Goal: Task Accomplishment & Management: Complete application form

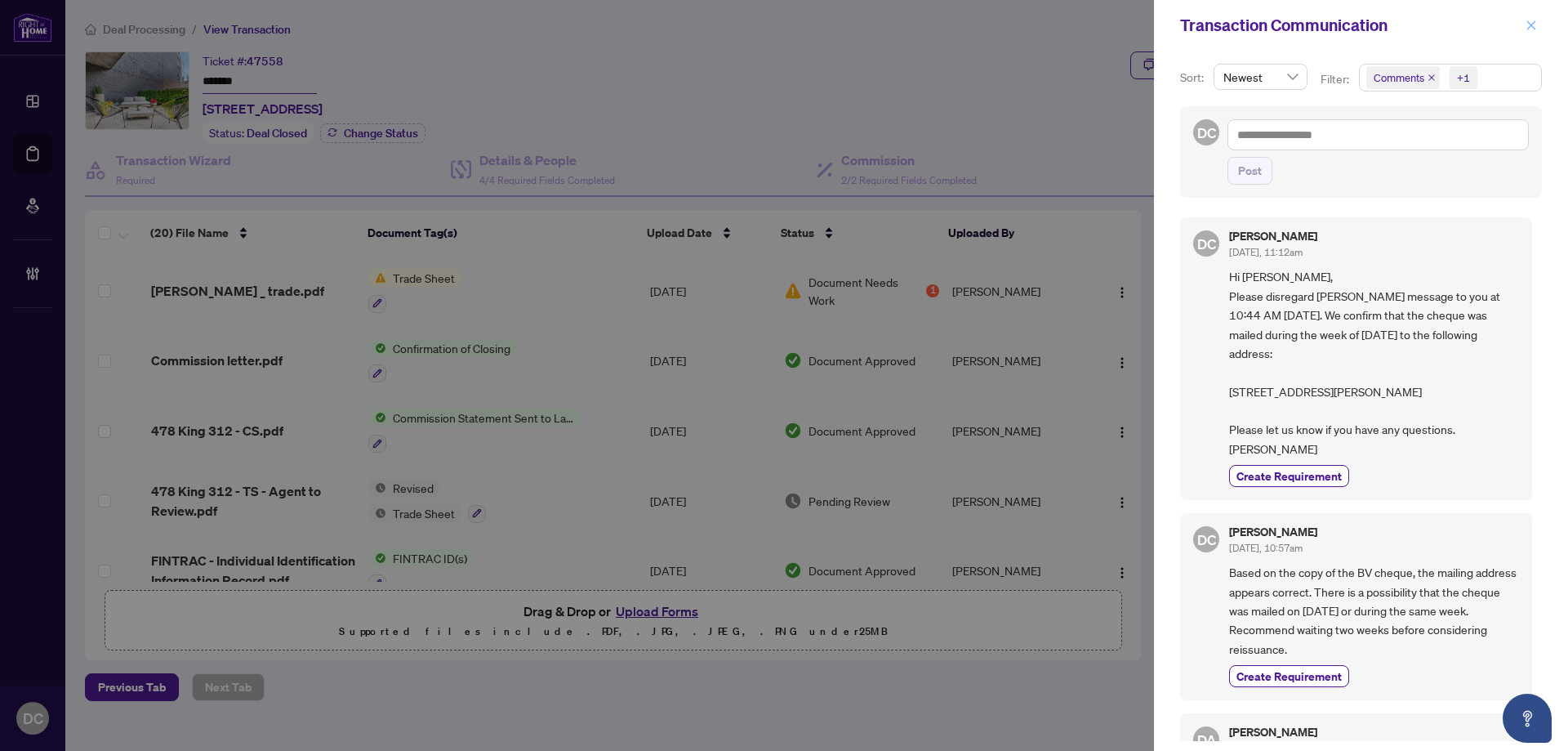
click at [1528, 31] on icon "close" at bounding box center [1531, 25] width 12 height 12
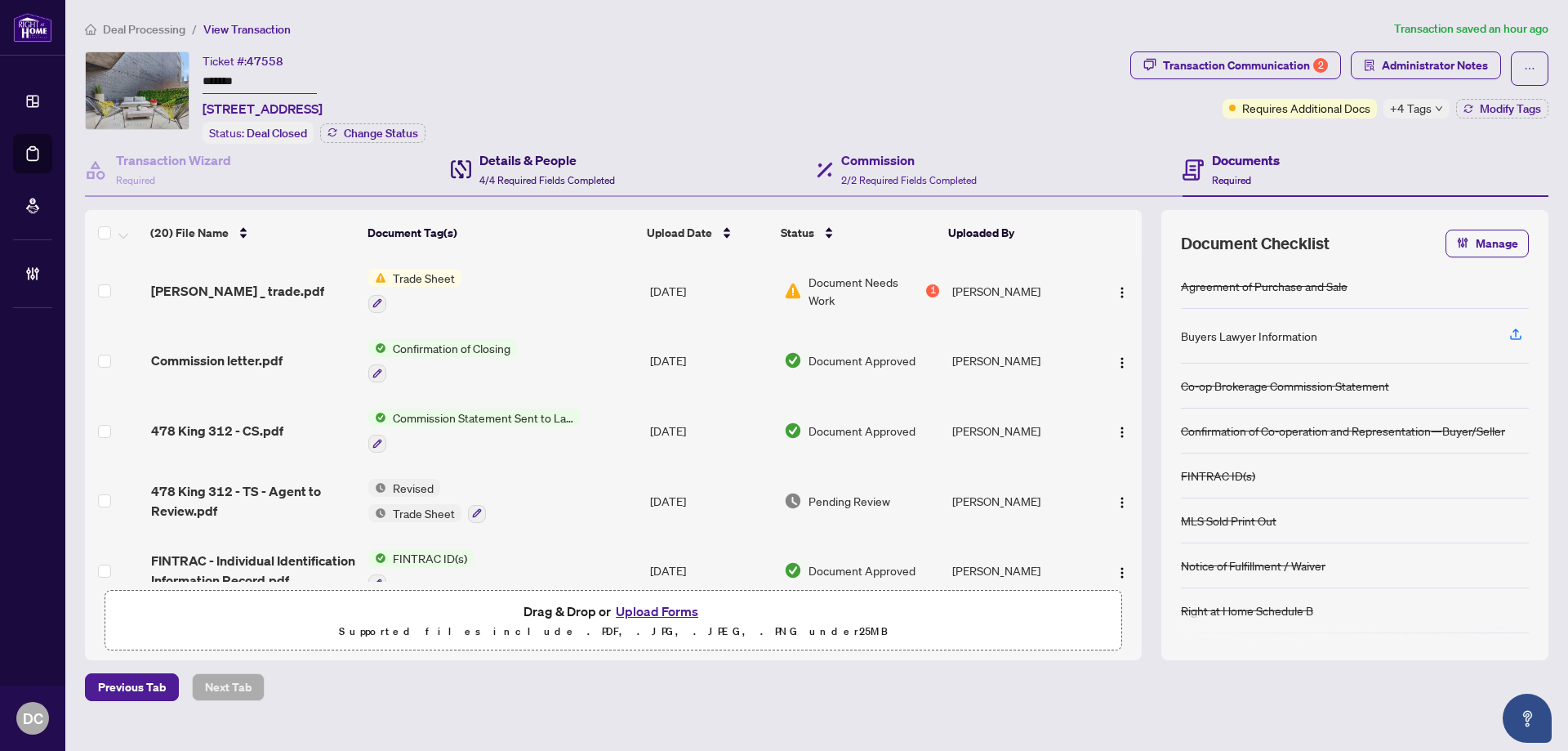
drag, startPoint x: 582, startPoint y: 171, endPoint x: 1037, endPoint y: 160, distance: 455.1
click at [582, 171] on div "Details & People 4/4 Required Fields Completed" at bounding box center [547, 169] width 135 height 39
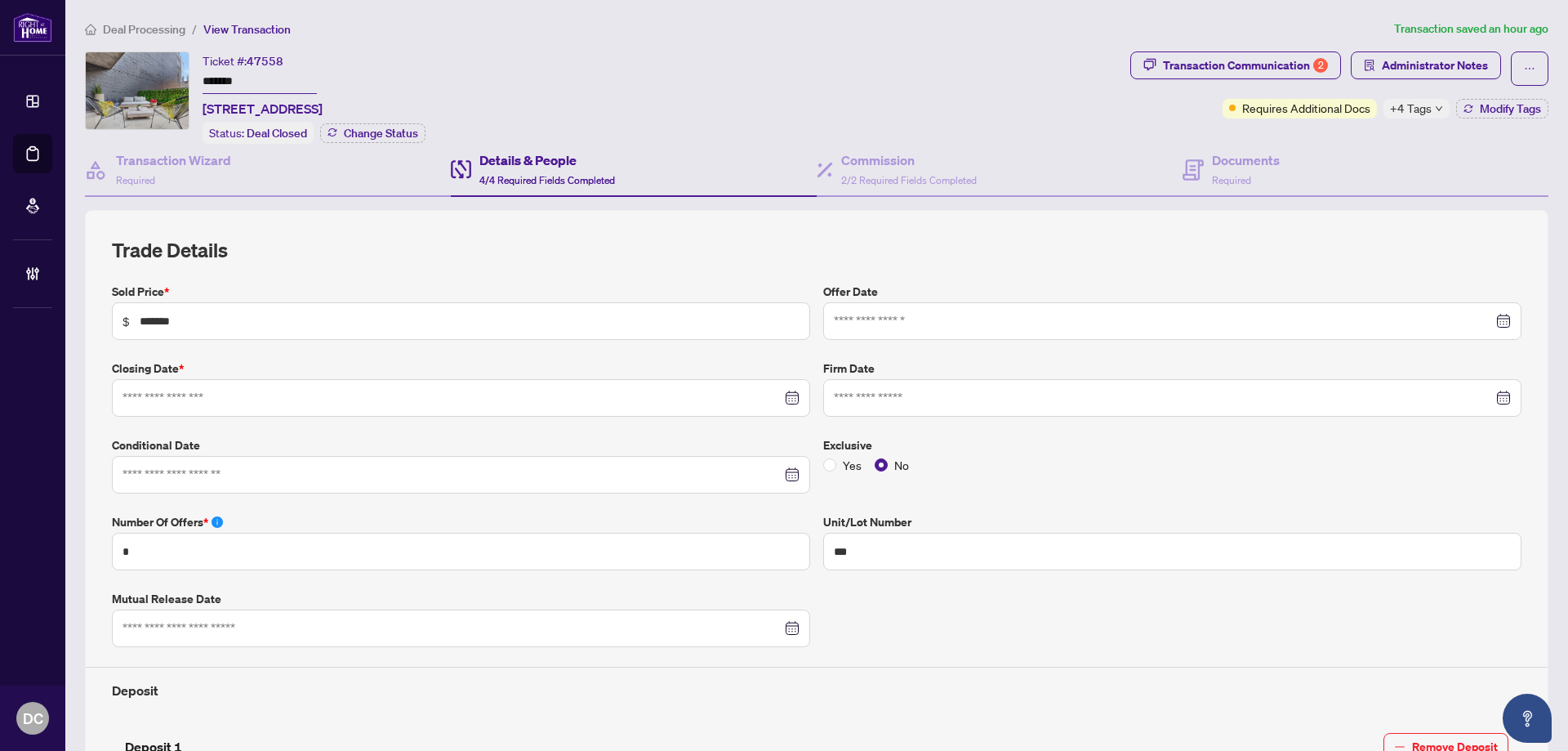
type input "**********"
